Goal: Transaction & Acquisition: Subscribe to service/newsletter

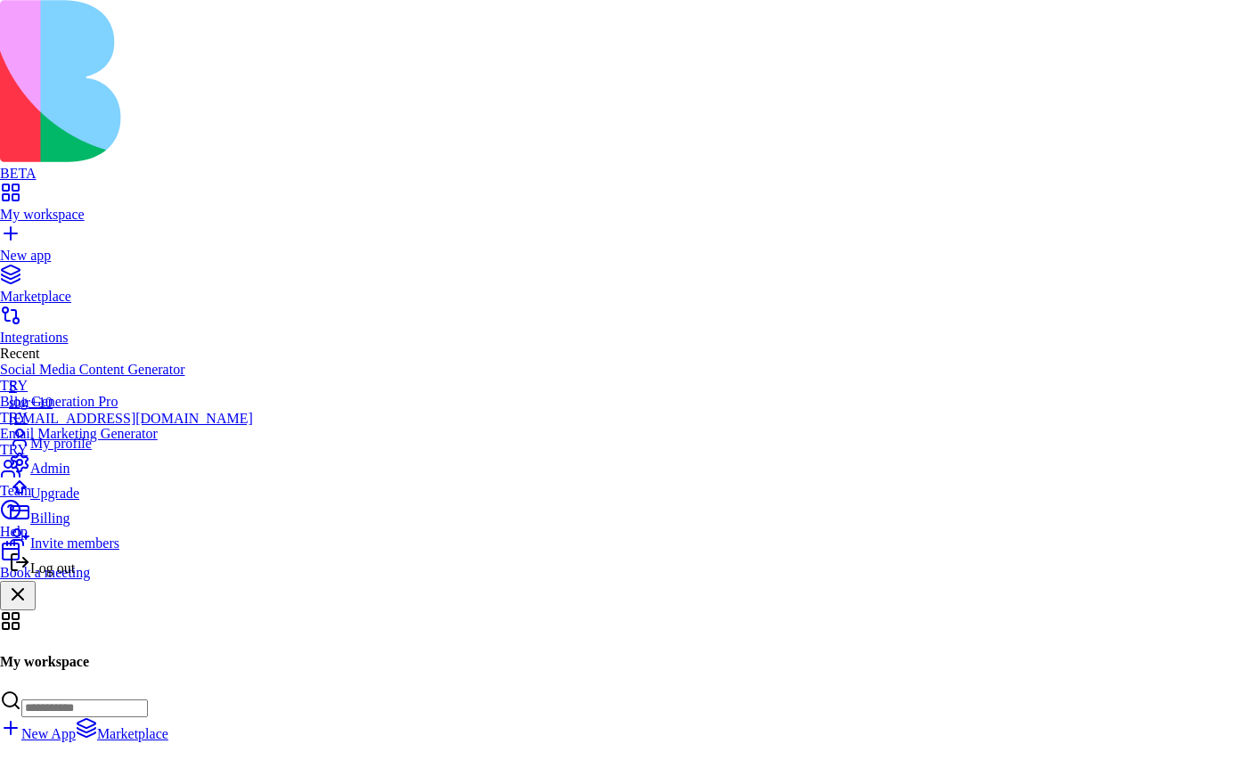
click at [79, 501] on span "Upgrade" at bounding box center [54, 493] width 49 height 15
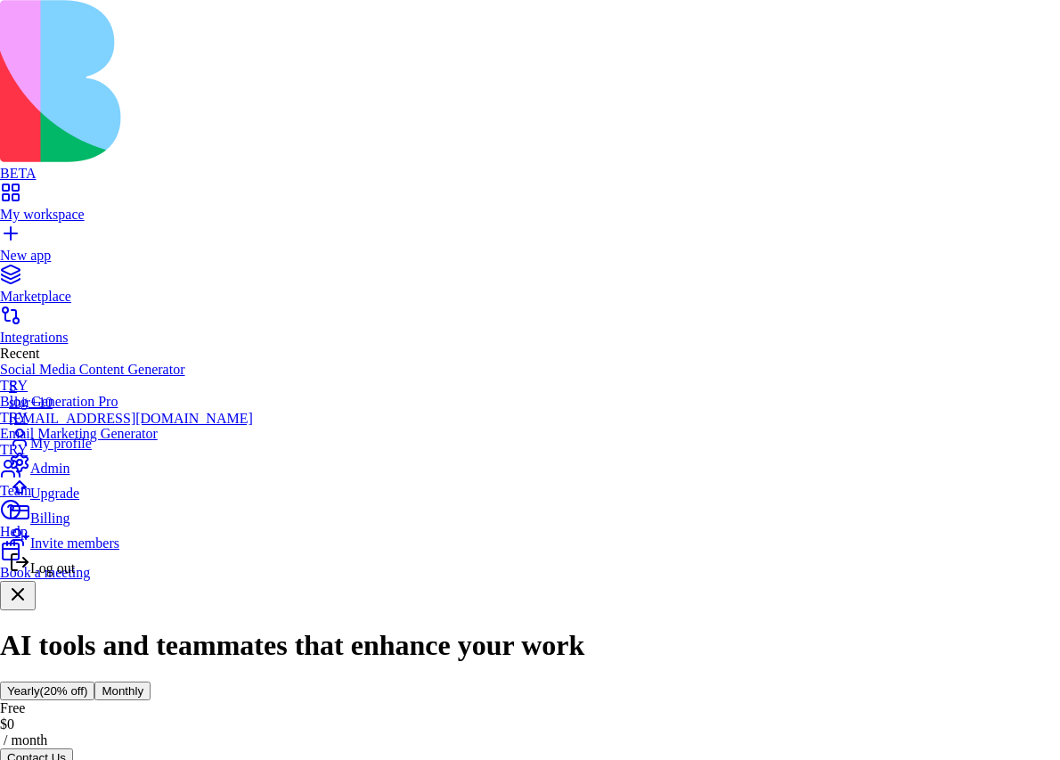
click at [102, 576] on div "Log out" at bounding box center [131, 564] width 244 height 25
